Goal: Find specific page/section: Find specific page/section

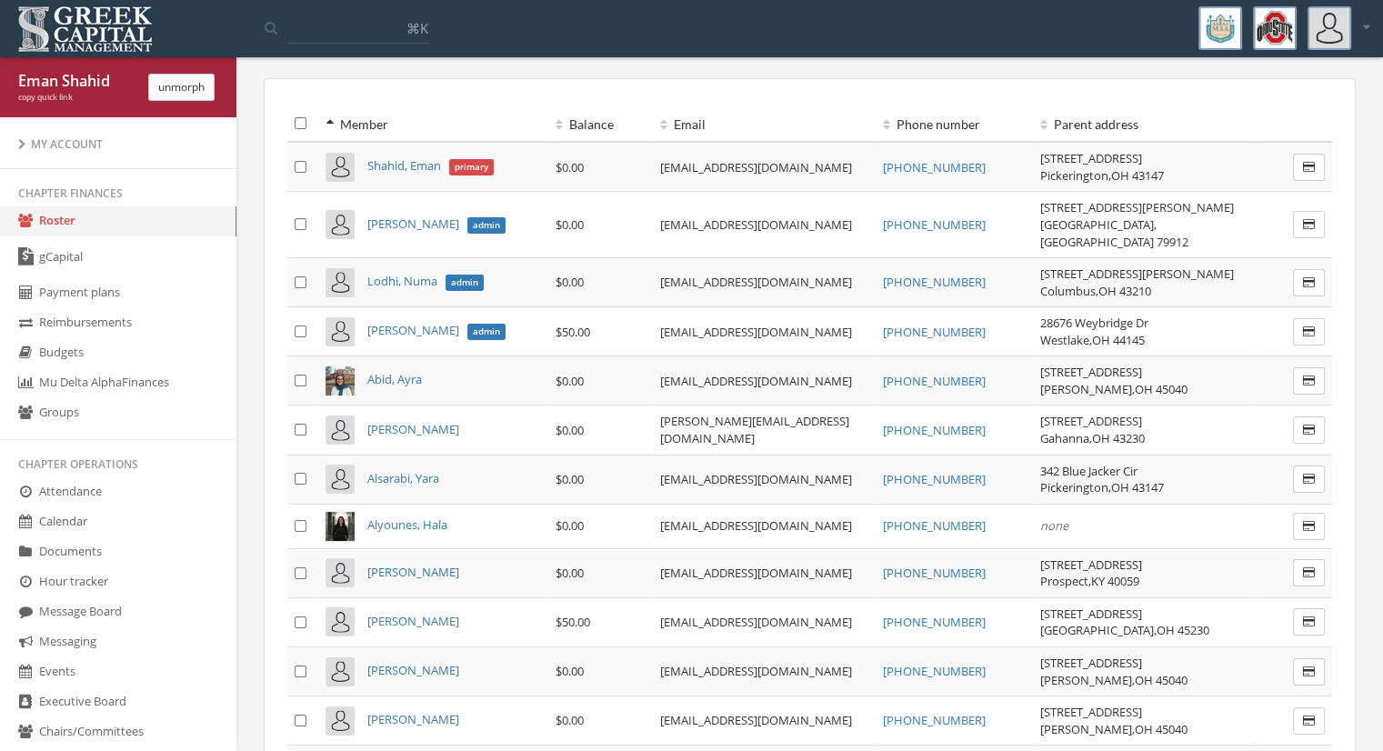
scroll to position [91, 0]
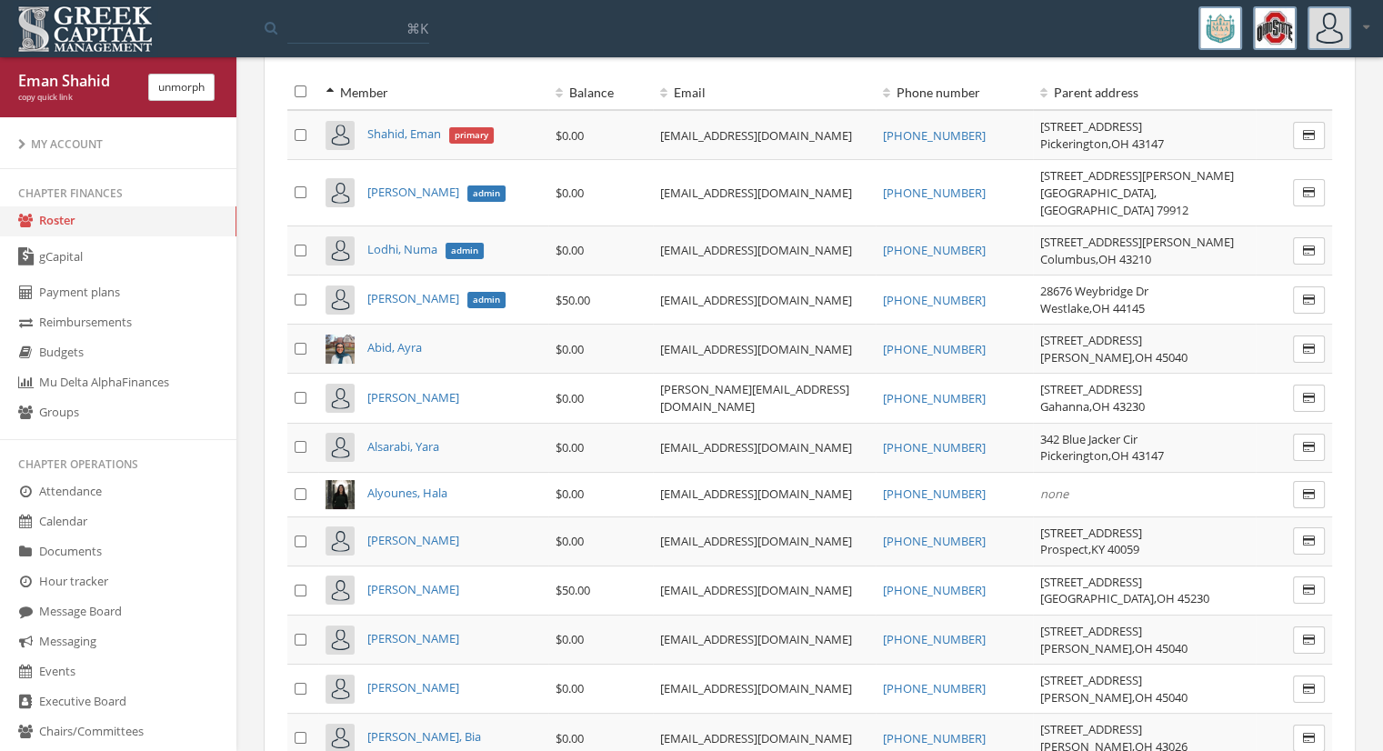
click at [409, 290] on span "[PERSON_NAME]" at bounding box center [412, 298] width 92 height 16
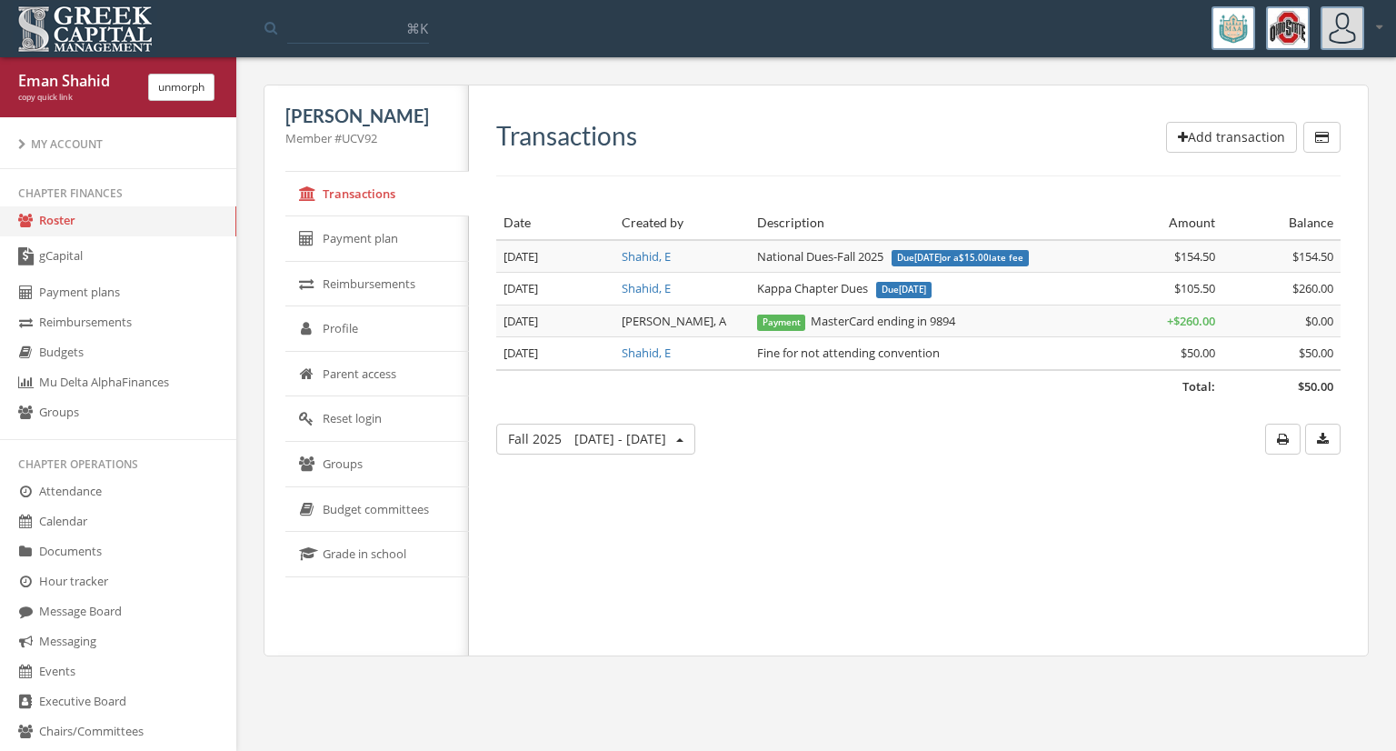
click at [134, 212] on link "Roster" at bounding box center [118, 221] width 236 height 30
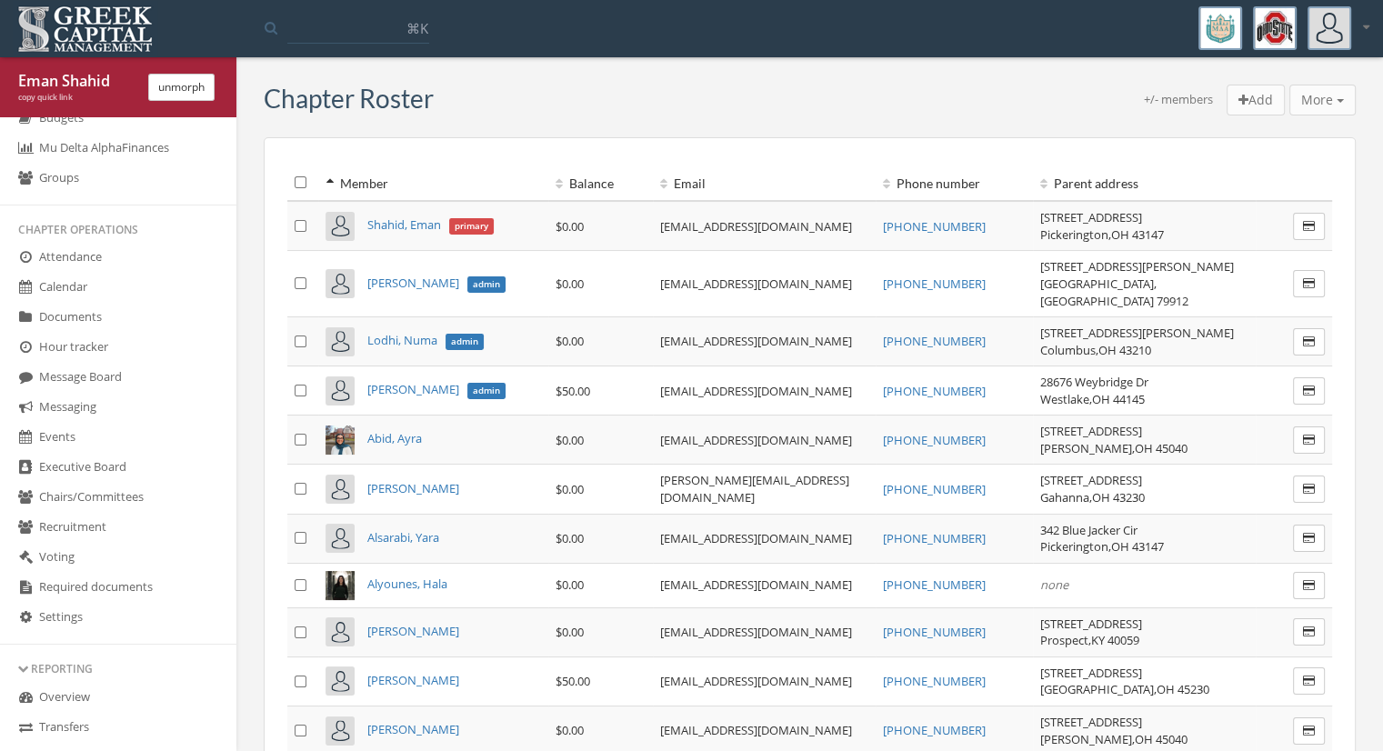
scroll to position [327, 0]
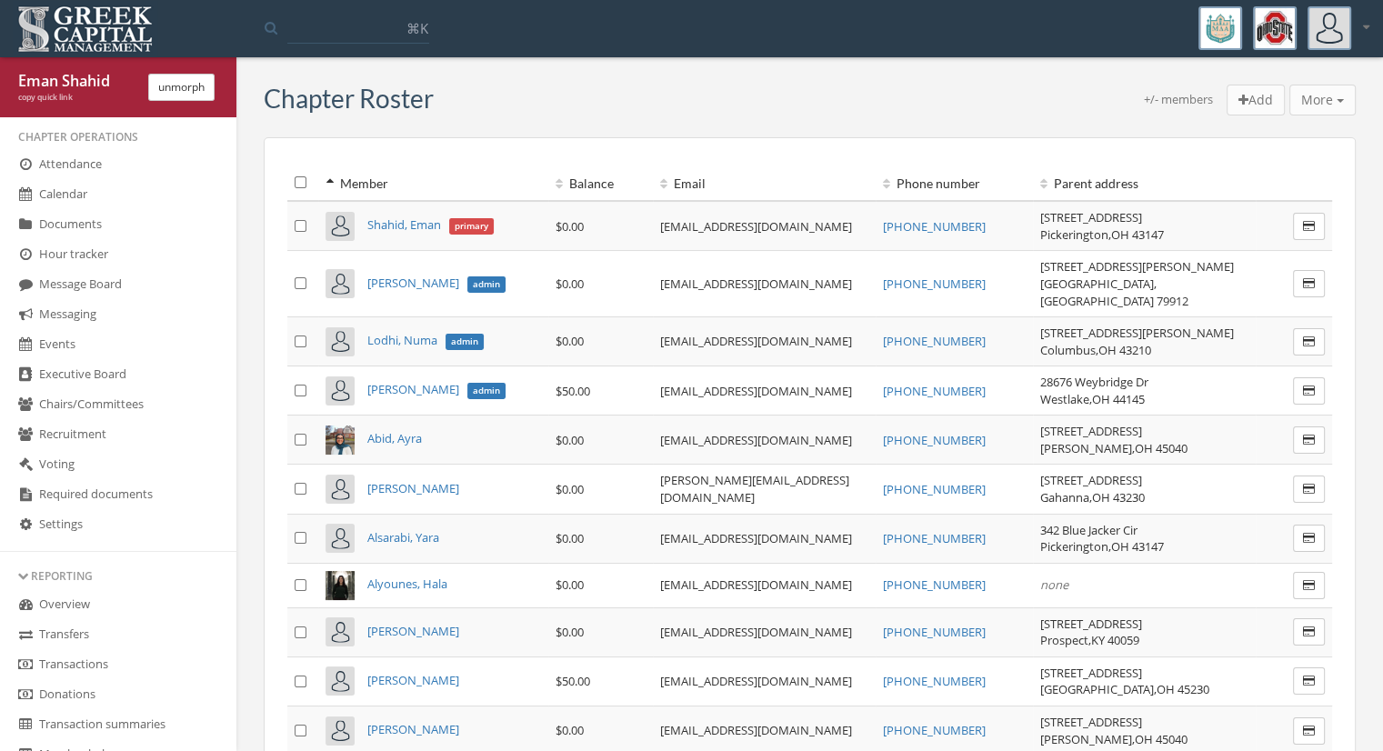
drag, startPoint x: 120, startPoint y: 660, endPoint x: 137, endPoint y: 637, distance: 28.5
click at [120, 658] on link "Transactions" at bounding box center [118, 665] width 236 height 30
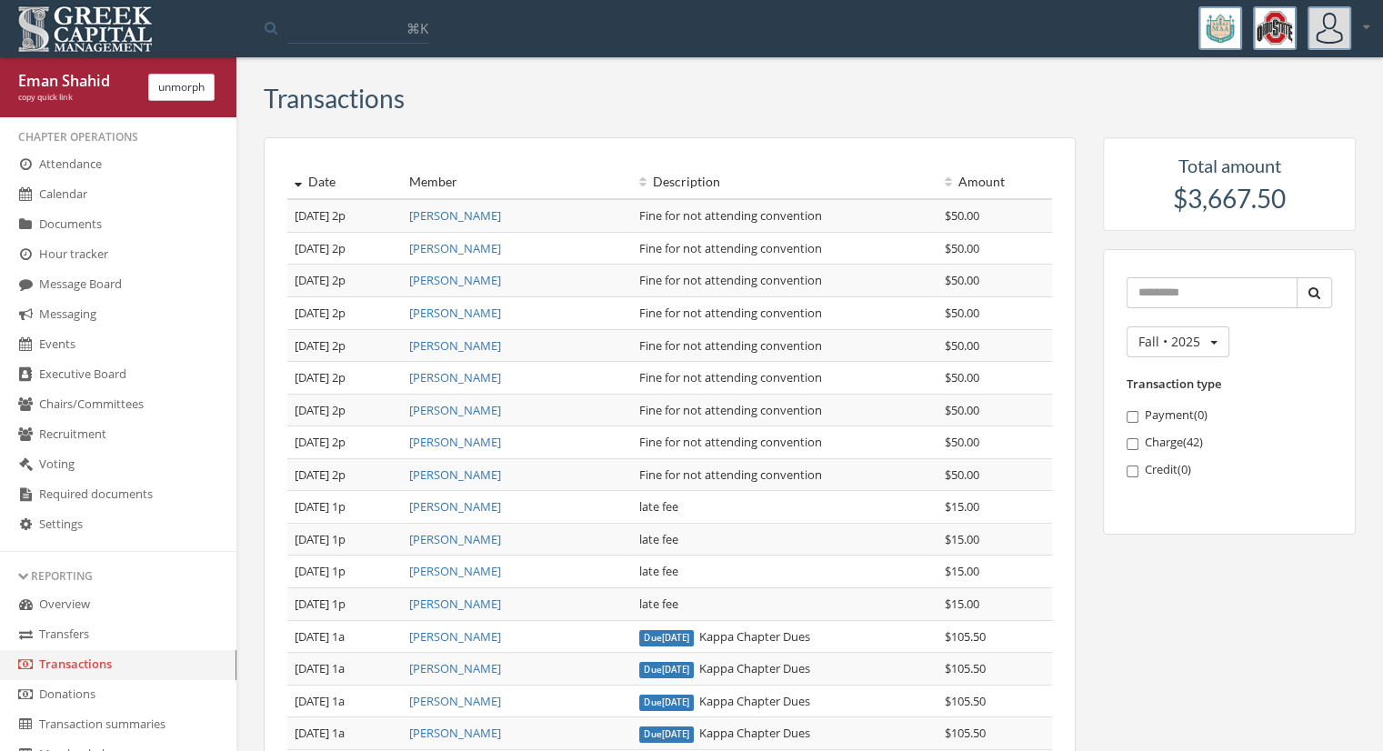
click at [172, 85] on button "unmorph" at bounding box center [181, 87] width 66 height 27
